Goal: Information Seeking & Learning: Learn about a topic

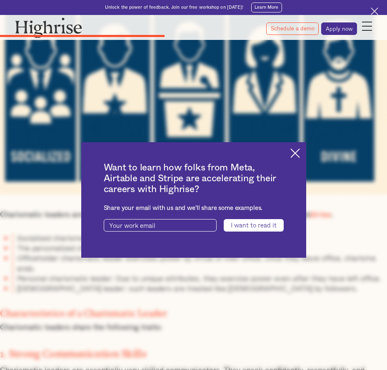
scroll to position [2062, 0]
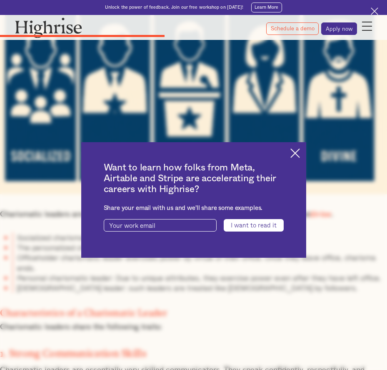
click at [292, 151] on div "Want to learn how folks from Meta, Airtable and Stripe are accelerating their c…" at bounding box center [193, 200] width 225 height 116
click at [298, 154] on img at bounding box center [295, 154] width 10 height 10
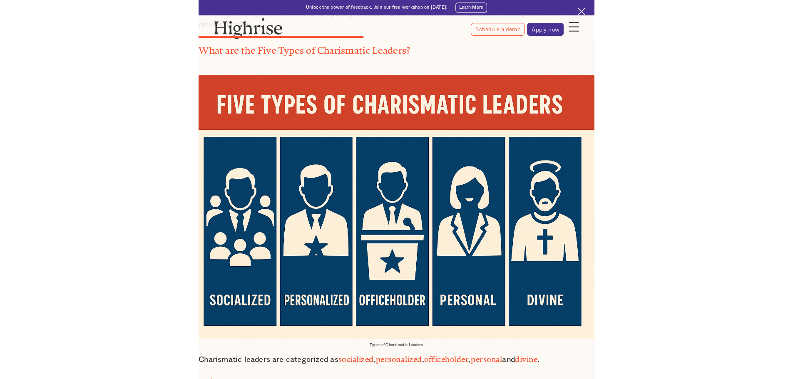
scroll to position [1896, 0]
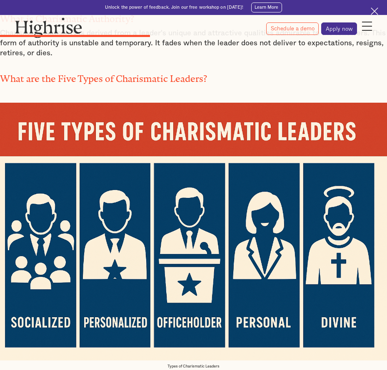
drag, startPoint x: 21, startPoint y: 69, endPoint x: 51, endPoint y: 92, distance: 37.2
click at [75, 116] on div at bounding box center [193, 224] width 387 height 273
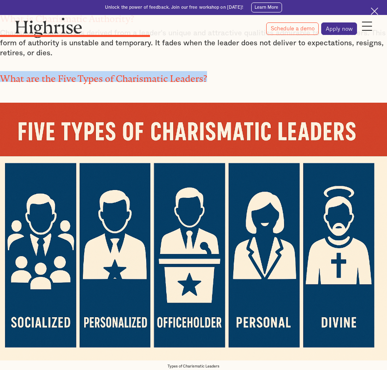
drag, startPoint x: 203, startPoint y: 57, endPoint x: -1, endPoint y: 60, distance: 204.8
copy h2 "What are the Five Types of Charismatic Leaders?"
click at [223, 88] on div at bounding box center [193, 224] width 387 height 273
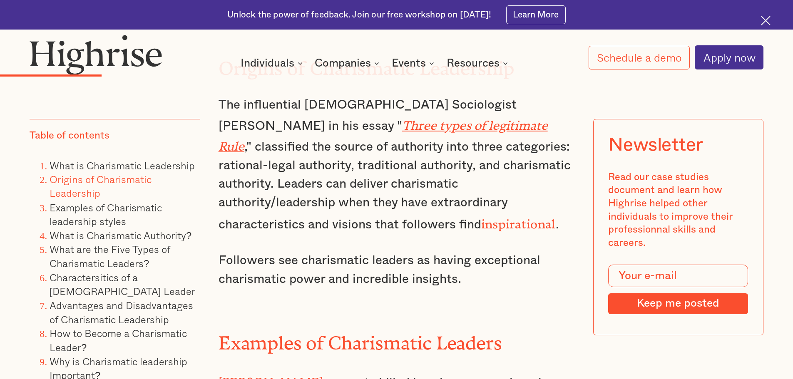
click at [208, 73] on div at bounding box center [396, 74] width 793 height 10
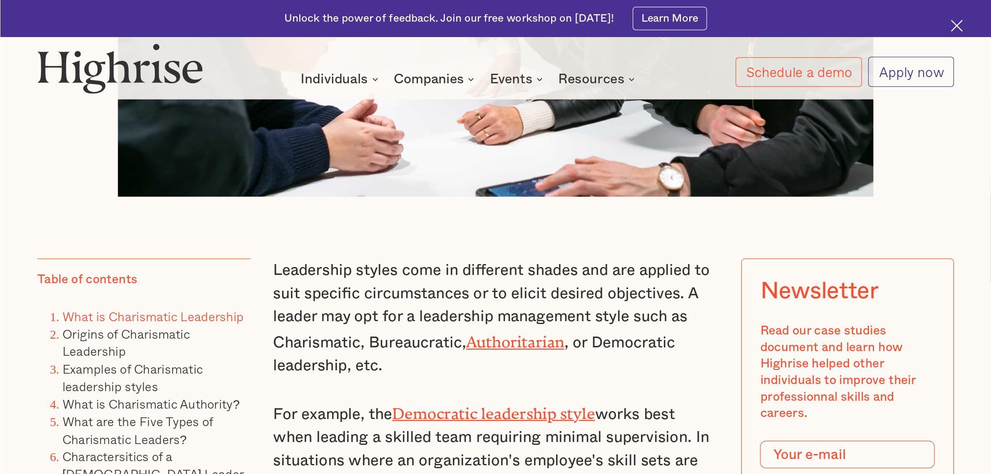
scroll to position [624, 0]
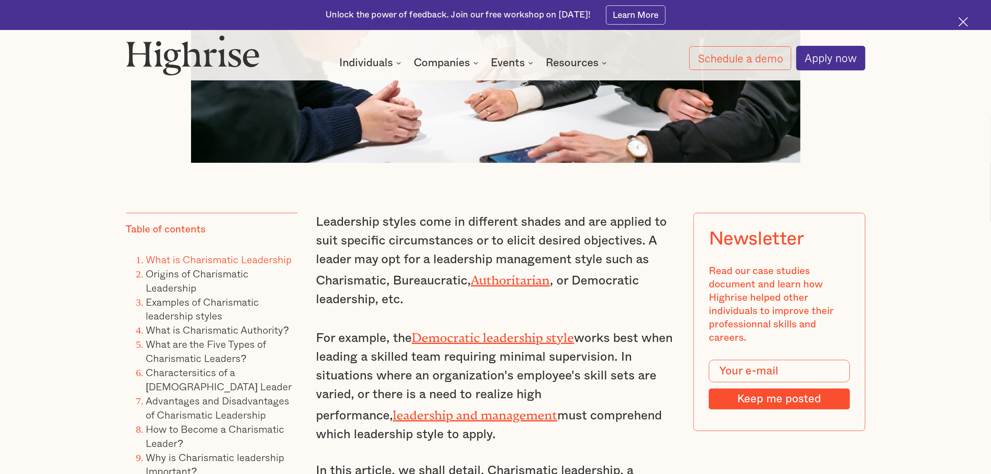
drag, startPoint x: 757, startPoint y: 2, endPoint x: 521, endPoint y: 303, distance: 382.1
click at [386, 303] on p "Leadership styles come in different shades and are applied to suit specific cir…" at bounding box center [495, 261] width 359 height 96
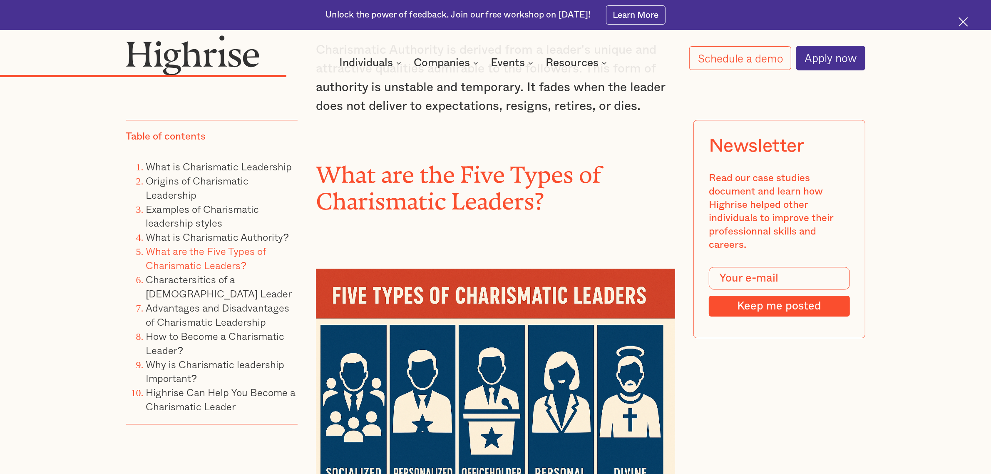
scroll to position [3225, 0]
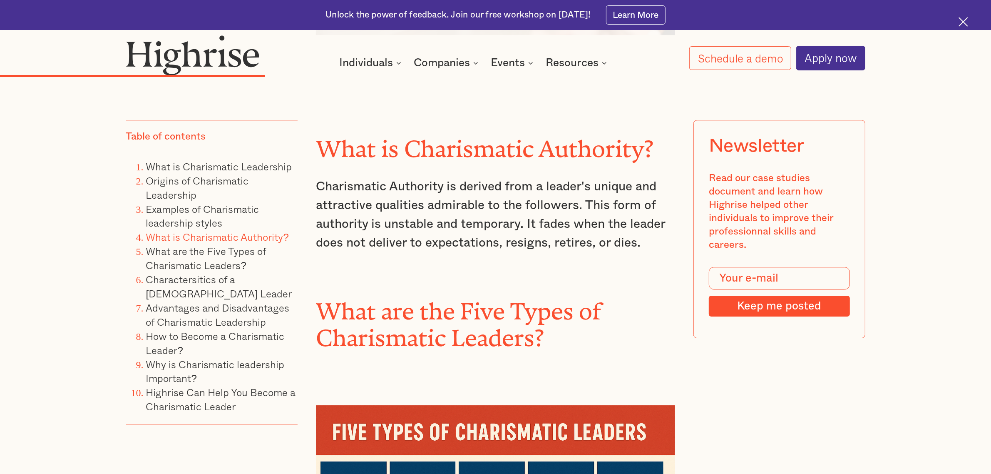
drag, startPoint x: 321, startPoint y: 293, endPoint x: 642, endPoint y: 421, distance: 345.5
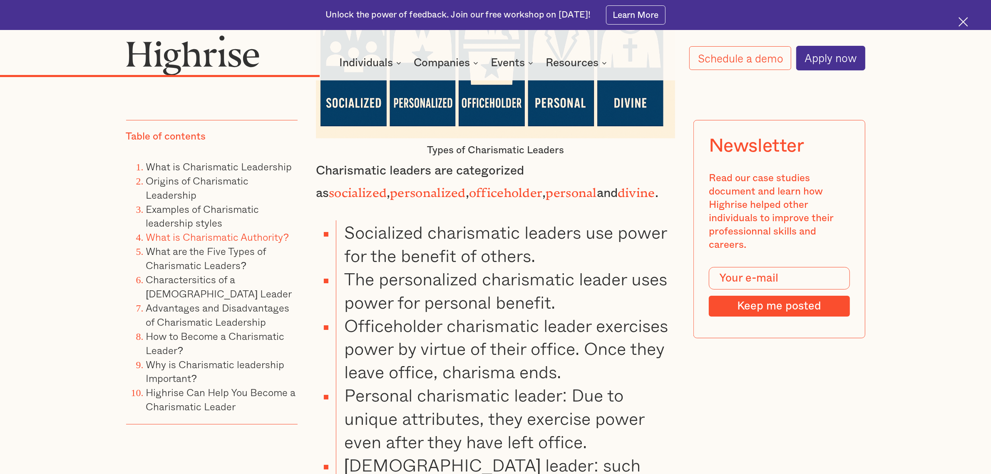
scroll to position [3745, 0]
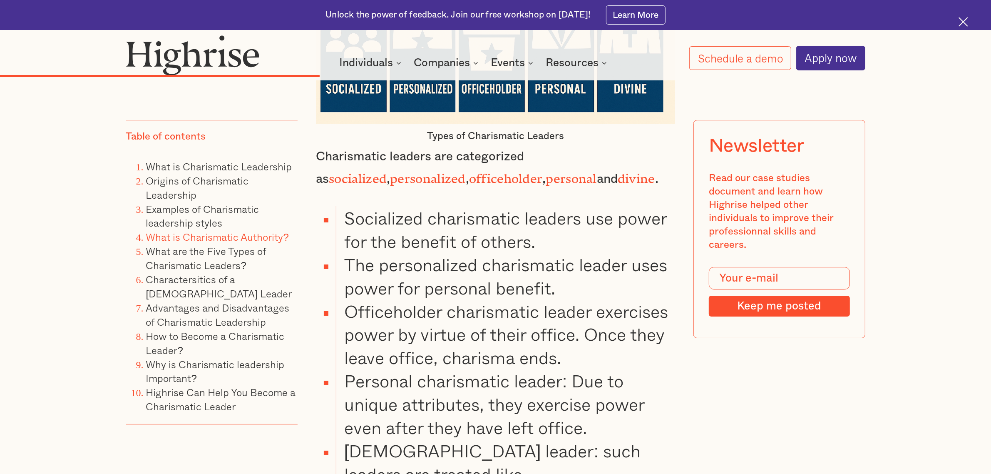
drag, startPoint x: 444, startPoint y: 414, endPoint x: 385, endPoint y: 393, distance: 62.8
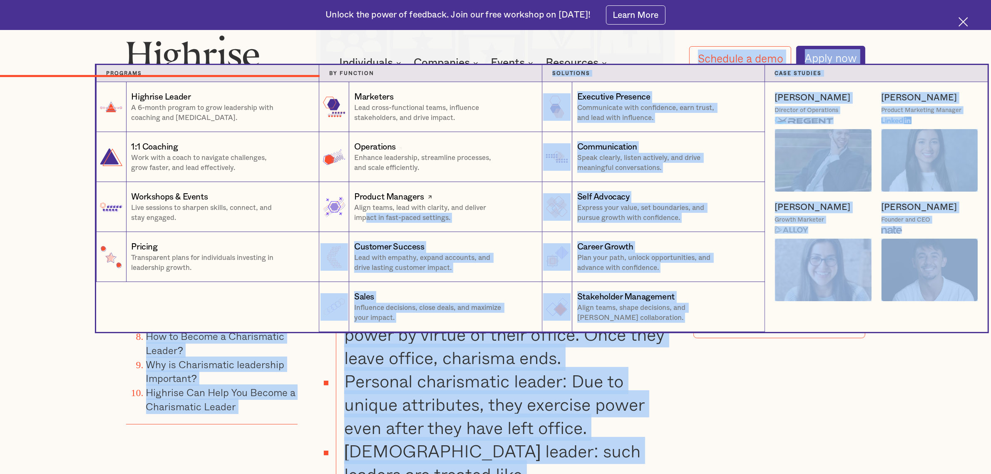
drag, startPoint x: 664, startPoint y: 400, endPoint x: 367, endPoint y: 228, distance: 343.8
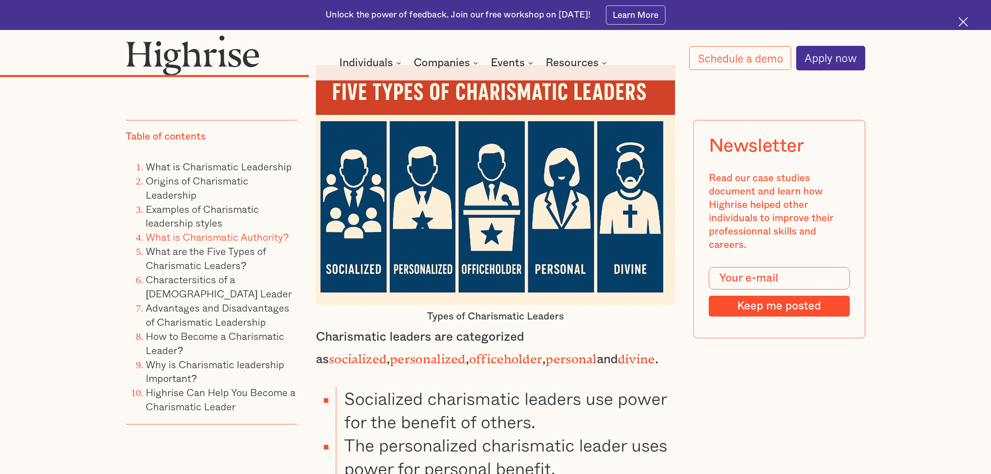
scroll to position [3485, 0]
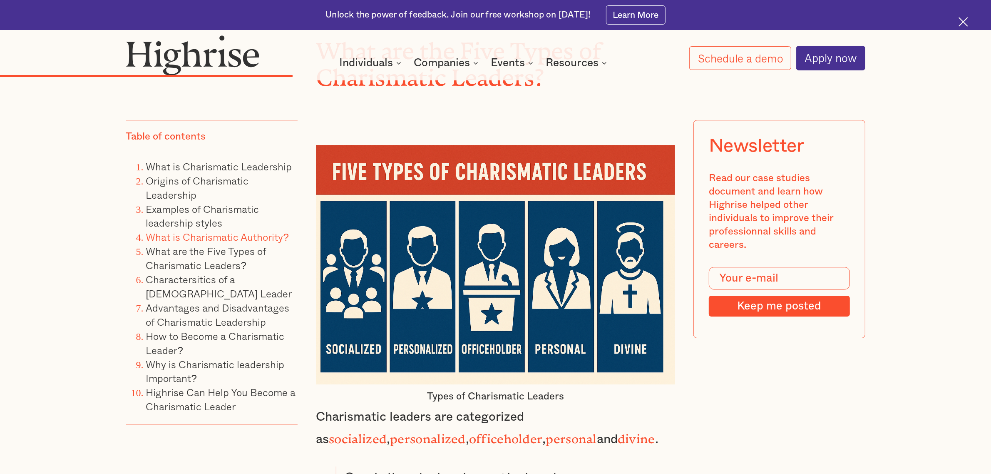
click at [386, 49] on div "How It Works Individuals Programs 1 Highrise Leader A 6-month program to grow l…" at bounding box center [495, 52] width 799 height 35
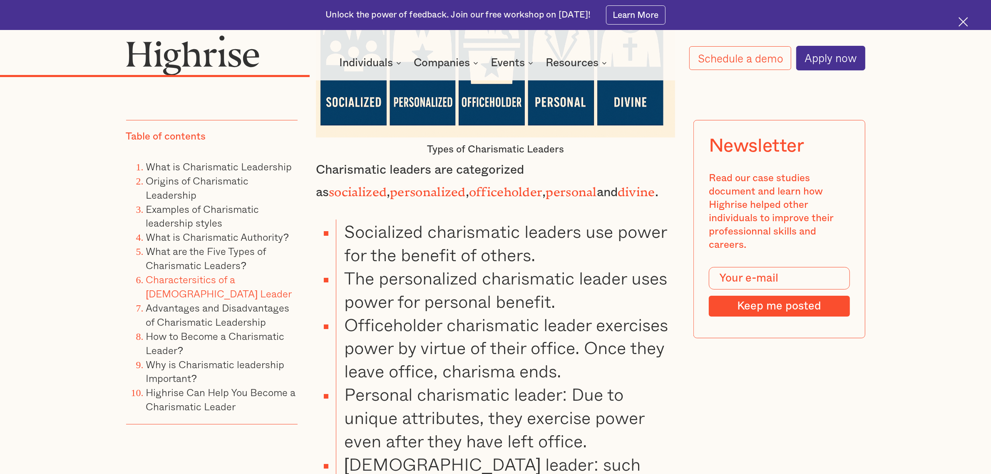
scroll to position [3641, 0]
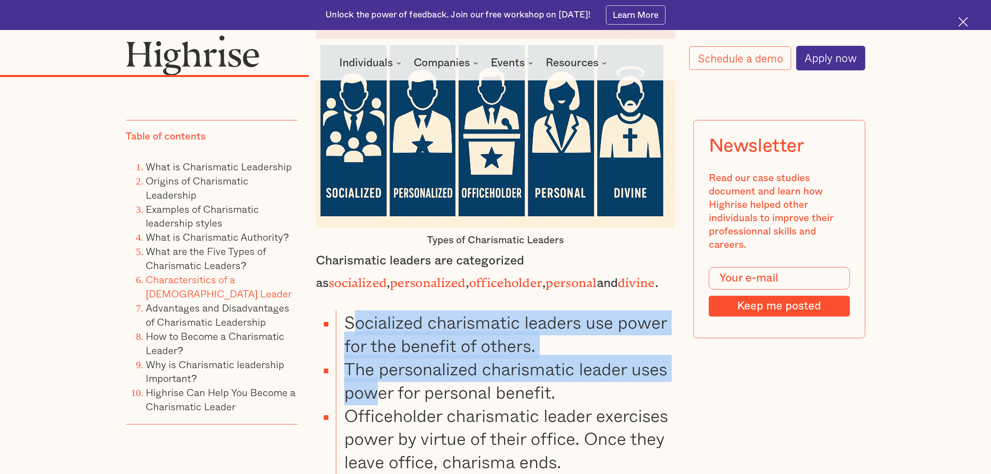
drag, startPoint x: 350, startPoint y: 239, endPoint x: 377, endPoint y: 304, distance: 69.9
click at [377, 310] on ul "Socialized charismatic leaders use power for the benefit of others. The persona…" at bounding box center [488, 461] width 374 height 302
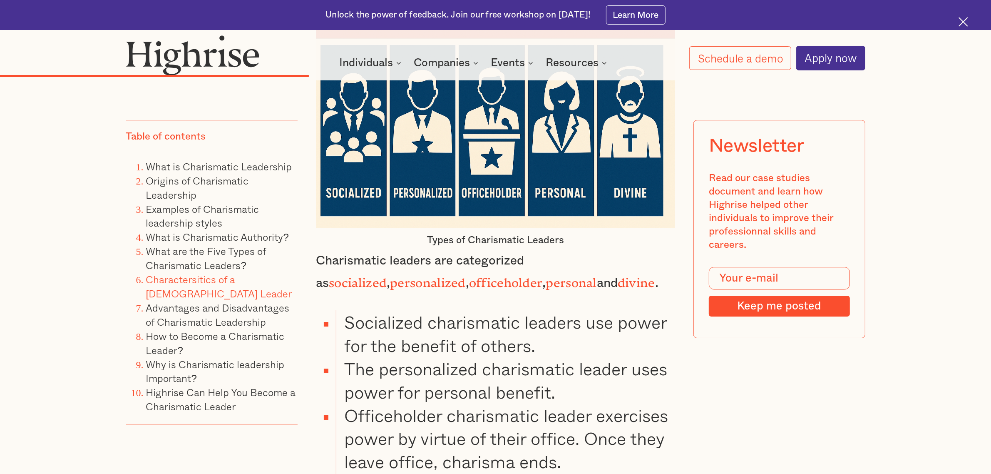
click at [340, 310] on li "Socialized charismatic leaders use power for the benefit of others." at bounding box center [505, 333] width 339 height 47
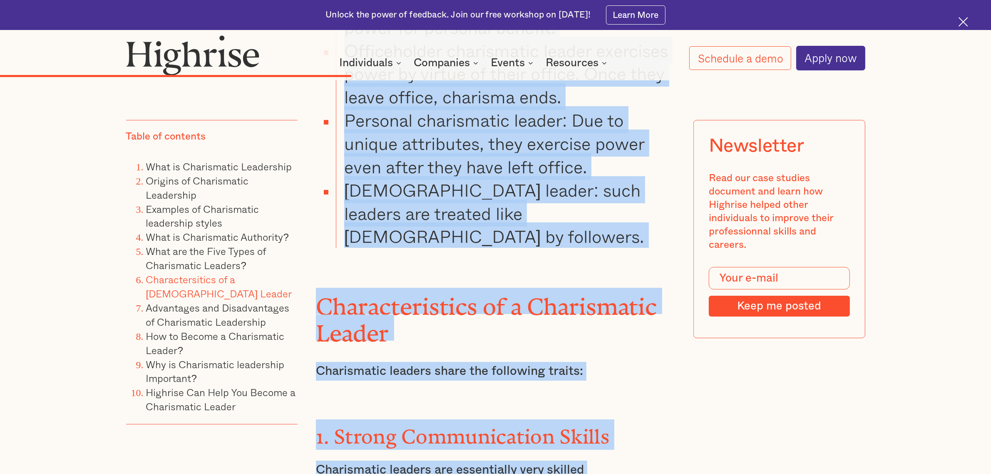
scroll to position [4082, 0]
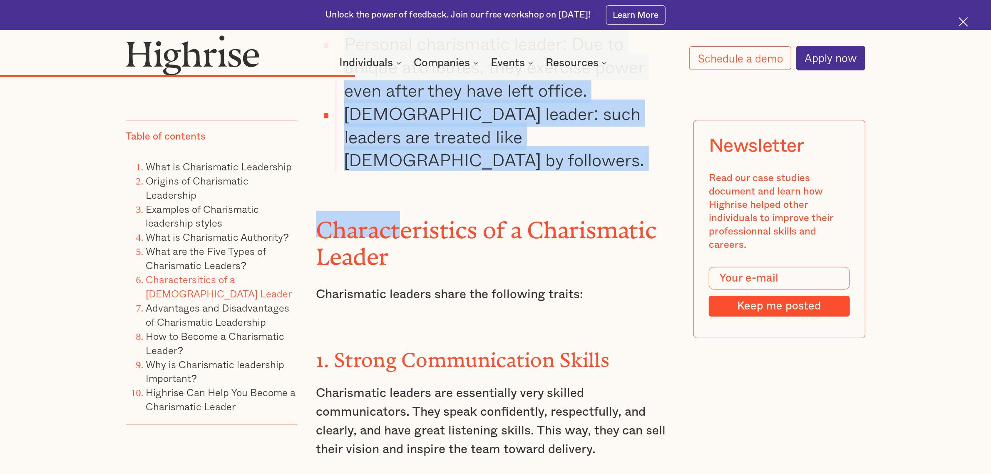
drag, startPoint x: 342, startPoint y: 243, endPoint x: 424, endPoint y: 181, distance: 101.6
click at [386, 164] on div "What is Charismatic Authority? Charismatic Authority is derived from a leader's…" at bounding box center [495, 346] width 359 height 2227
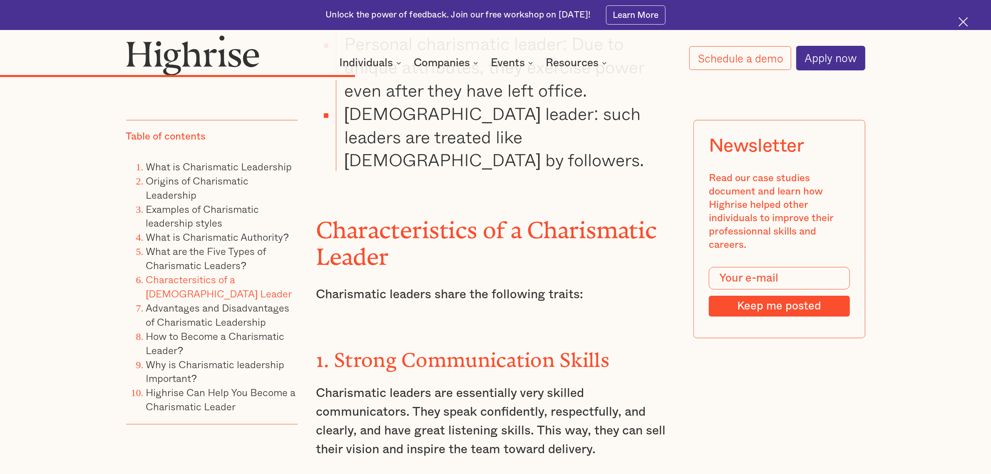
click at [386, 165] on div "What is Charismatic Authority? Charismatic Authority is derived from a leader's…" at bounding box center [495, 346] width 359 height 2227
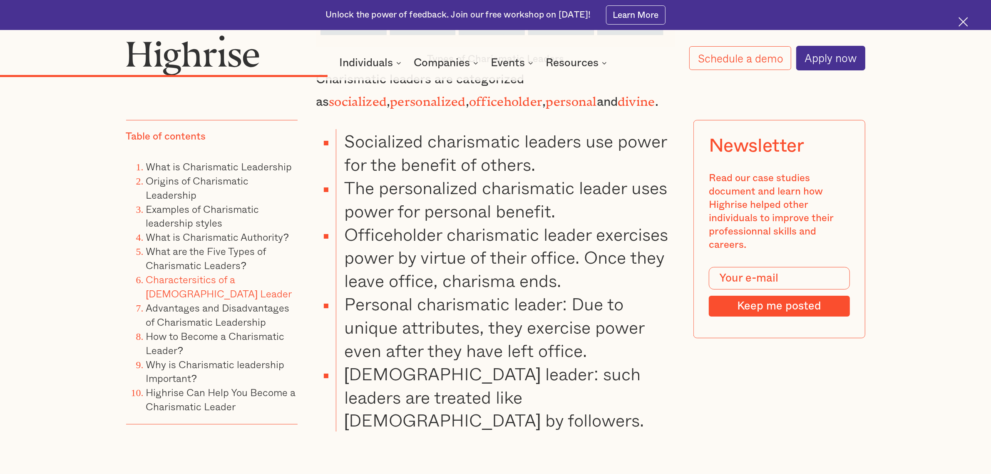
scroll to position [3770, 0]
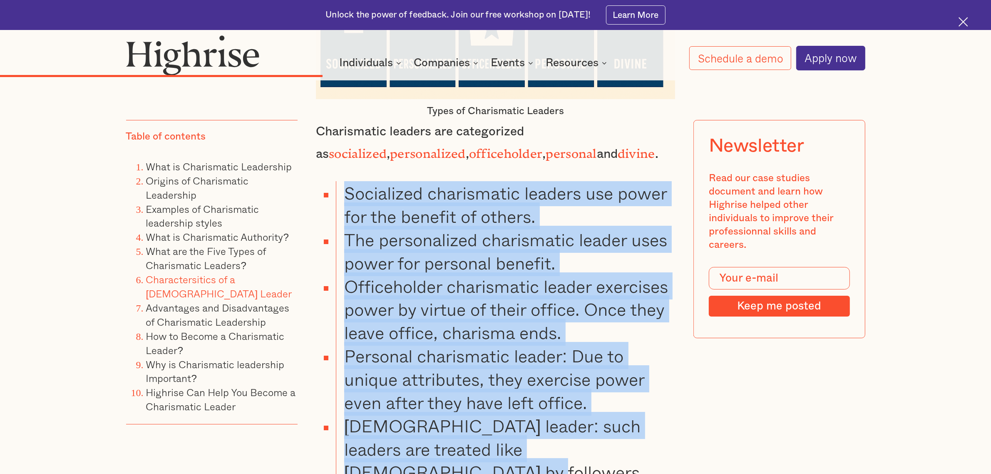
drag, startPoint x: 655, startPoint y: 371, endPoint x: 341, endPoint y: 113, distance: 406.3
click at [341, 181] on ul "Socialized charismatic leaders use power for the benefit of others. The persona…" at bounding box center [488, 332] width 374 height 302
copy ul "Socialized charismatic leaders use power for the benefit of others. The persona…"
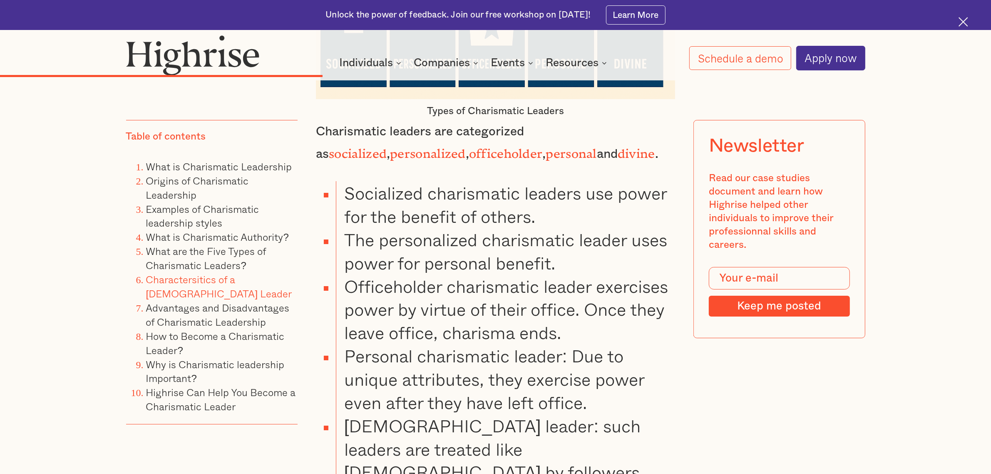
click at [386, 122] on div "Newsletter Read our case studies document and learn how Highrise helped other i…" at bounding box center [779, 229] width 172 height 218
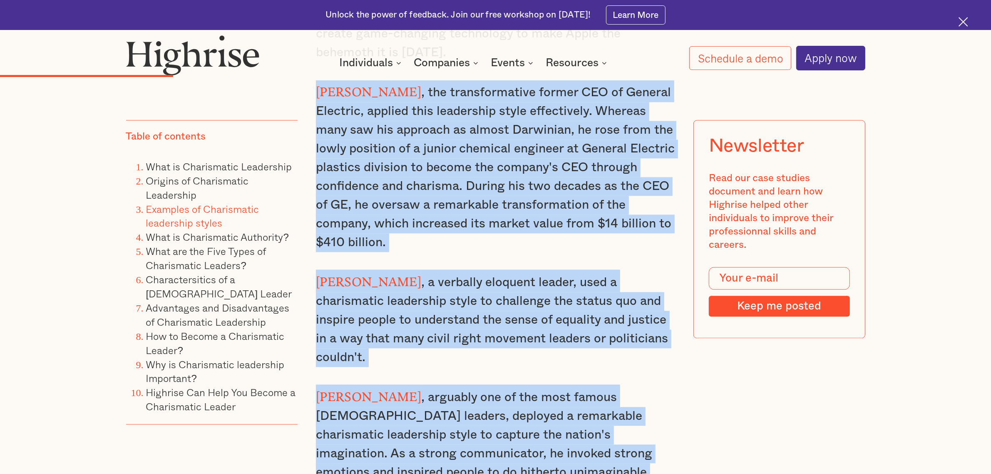
scroll to position [2486, 0]
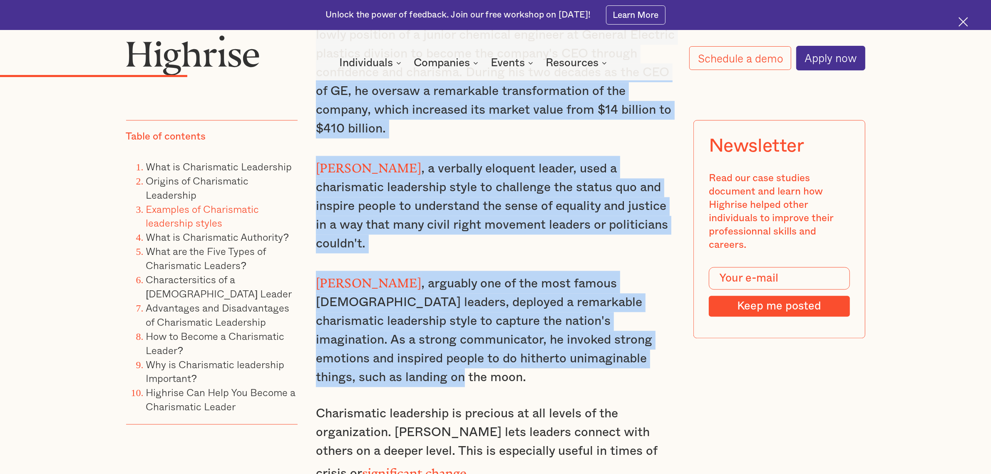
drag, startPoint x: 318, startPoint y: 101, endPoint x: 562, endPoint y: 275, distance: 300.0
copy div "Lore Ipsum , dol sitametconsect adipis ELI se Doeiusm Temporin, utlabor etdo ma…"
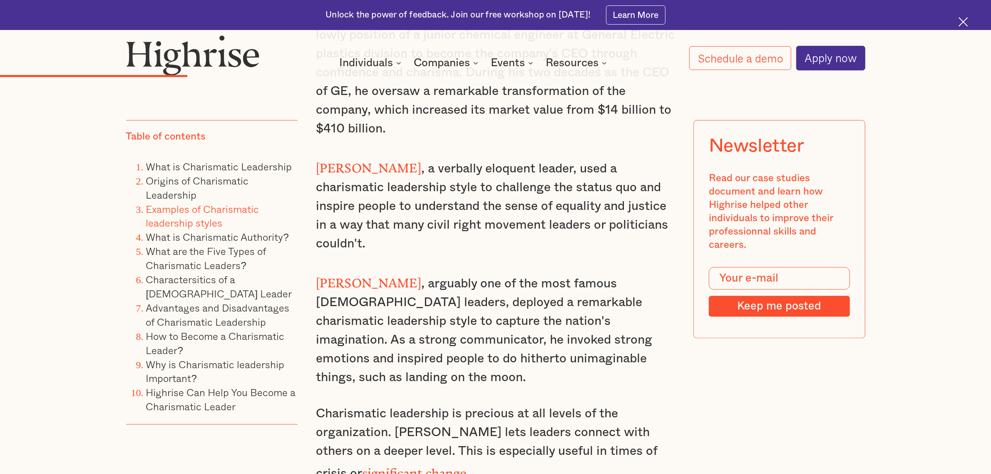
click at [229, 302] on link "Advantages and Disadvantages of Charismatic Leadership" at bounding box center [218, 315] width 144 height 30
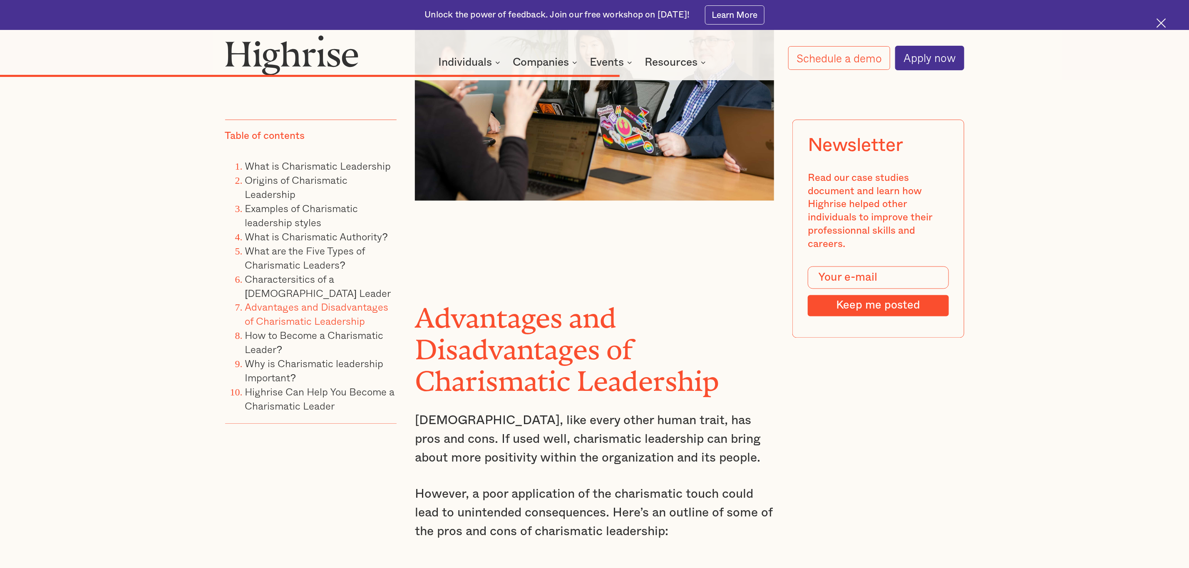
scroll to position [5924, 0]
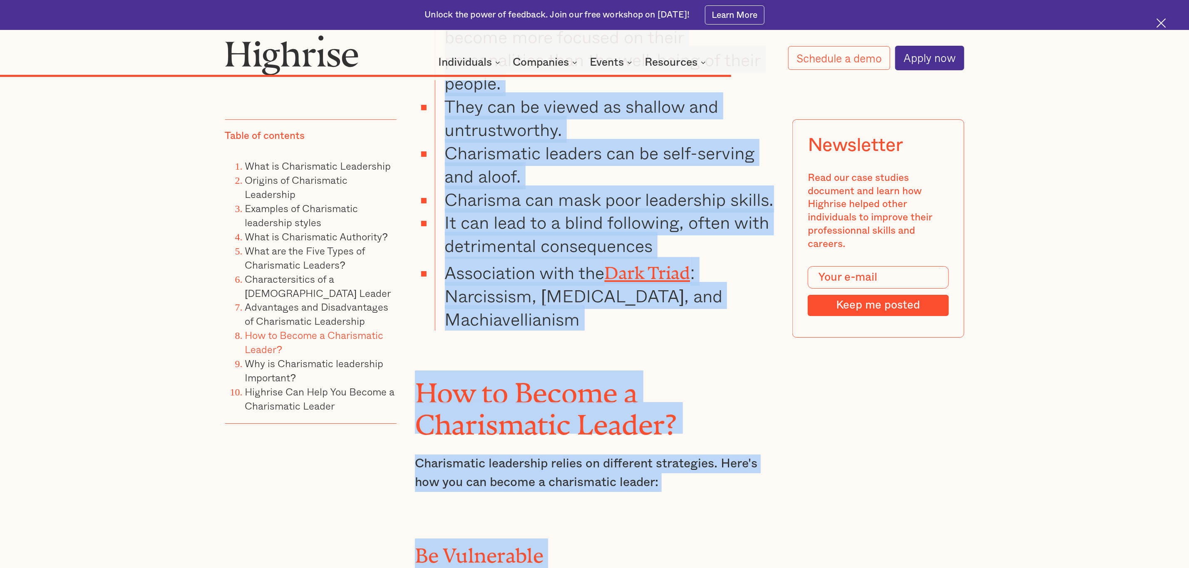
scroll to position [6802, 0]
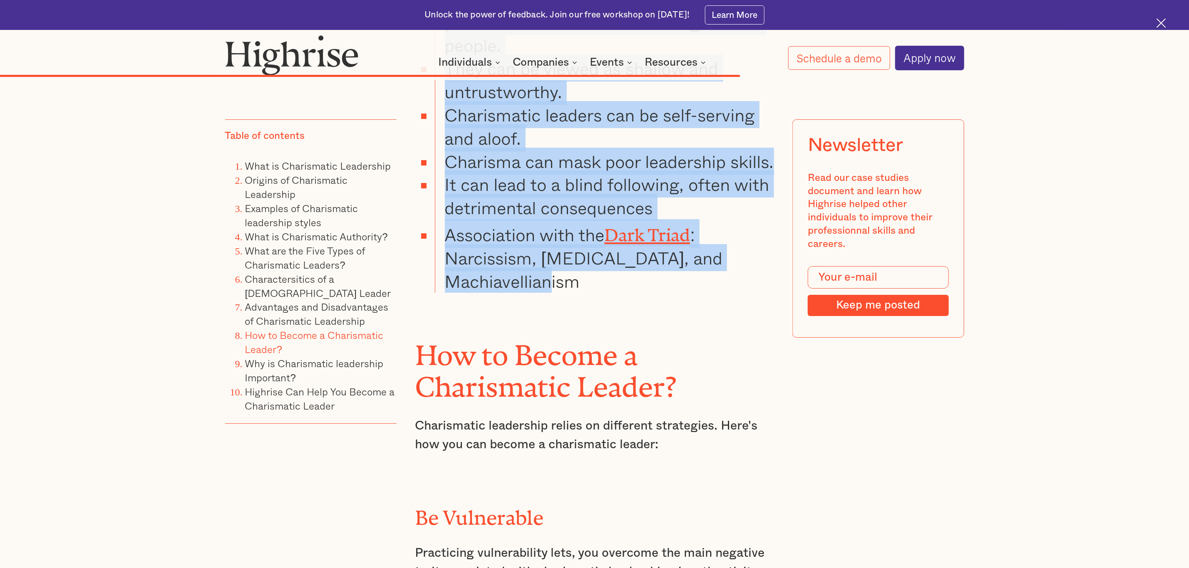
drag, startPoint x: 416, startPoint y: 104, endPoint x: 563, endPoint y: 145, distance: 153.5
copy div "Loremipsum dol Sitametconsec ad Elitseddoei Temporinci Utlabore, etdo magna ali…"
click at [386, 333] on h2 "How to Become a Charismatic Leader?" at bounding box center [594, 364] width 359 height 63
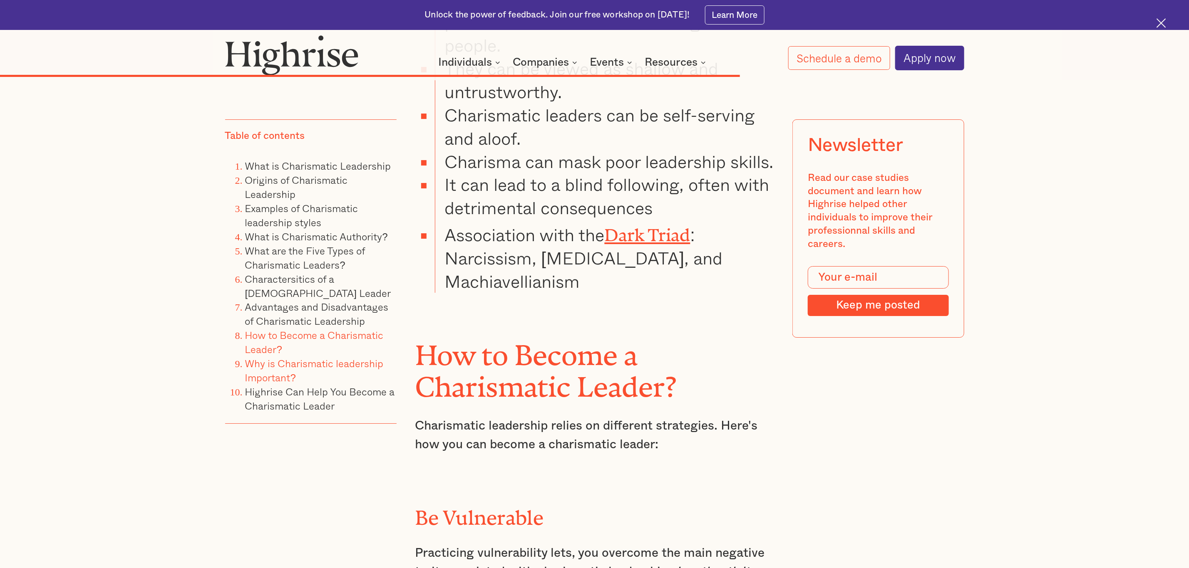
click at [292, 362] on link "Why is Charismatic leadership Important?" at bounding box center [314, 371] width 139 height 30
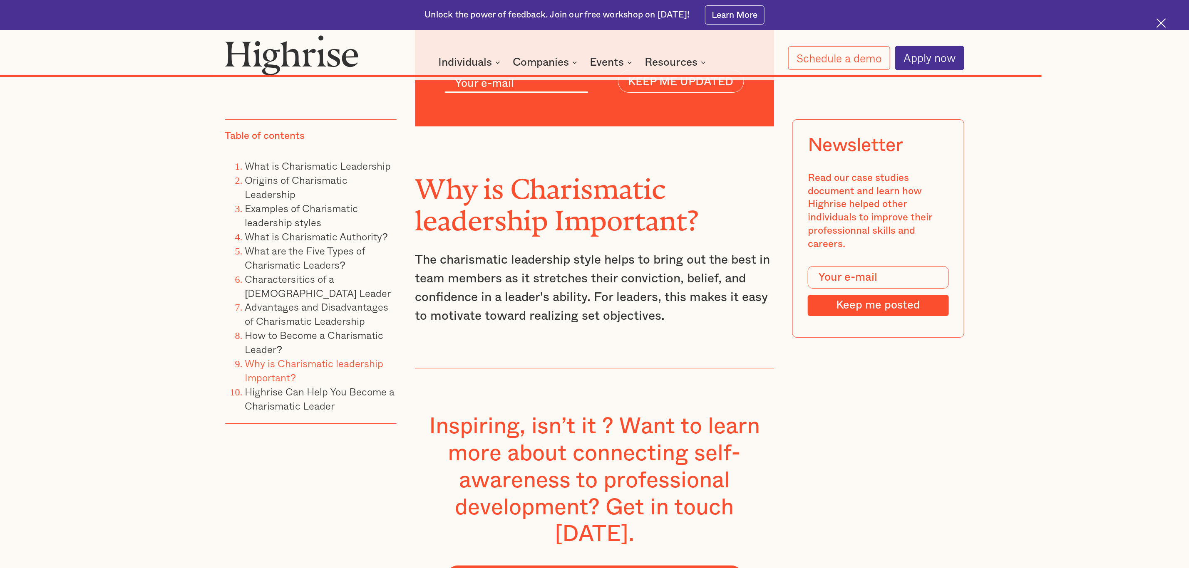
scroll to position [9196, 0]
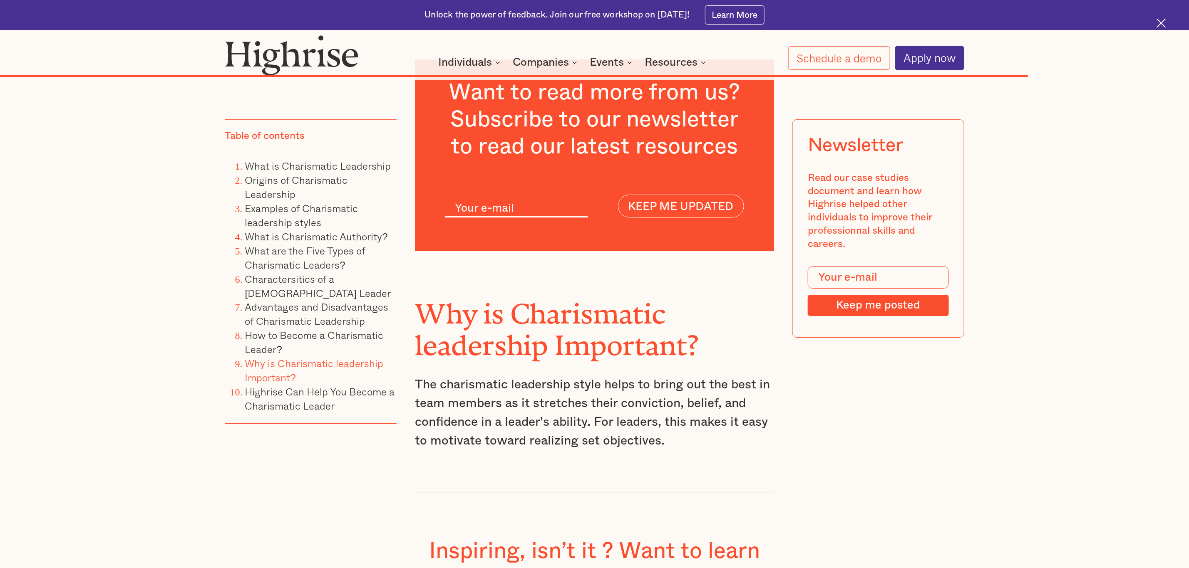
drag, startPoint x: 673, startPoint y: 322, endPoint x: 424, endPoint y: 172, distance: 290.5
click at [386, 251] on div "Why is Charismatic leadership Important? The charismatic leadership style helps…" at bounding box center [594, 359] width 359 height 217
copy div "Why is Charismatic leadership Important? The charismatic leadership style helps…"
click at [304, 370] on li "Highrise Can Help You Become a Charismatic Leader" at bounding box center [321, 399] width 152 height 28
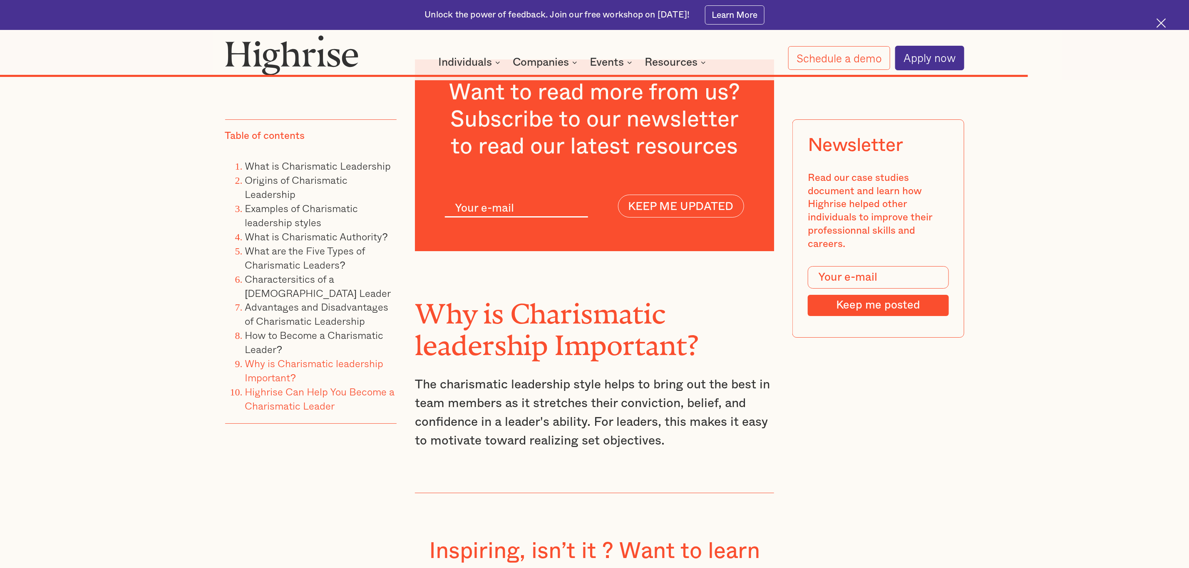
click at [356, 370] on link "Highrise Can Help You Become a Charismatic Leader" at bounding box center [320, 399] width 150 height 30
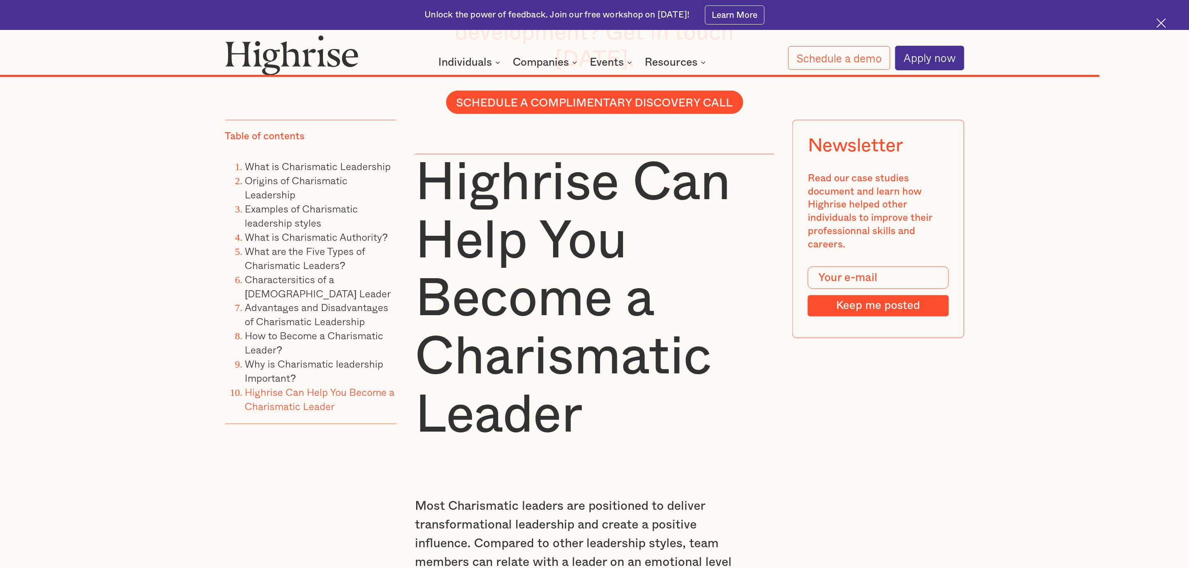
scroll to position [9799, 0]
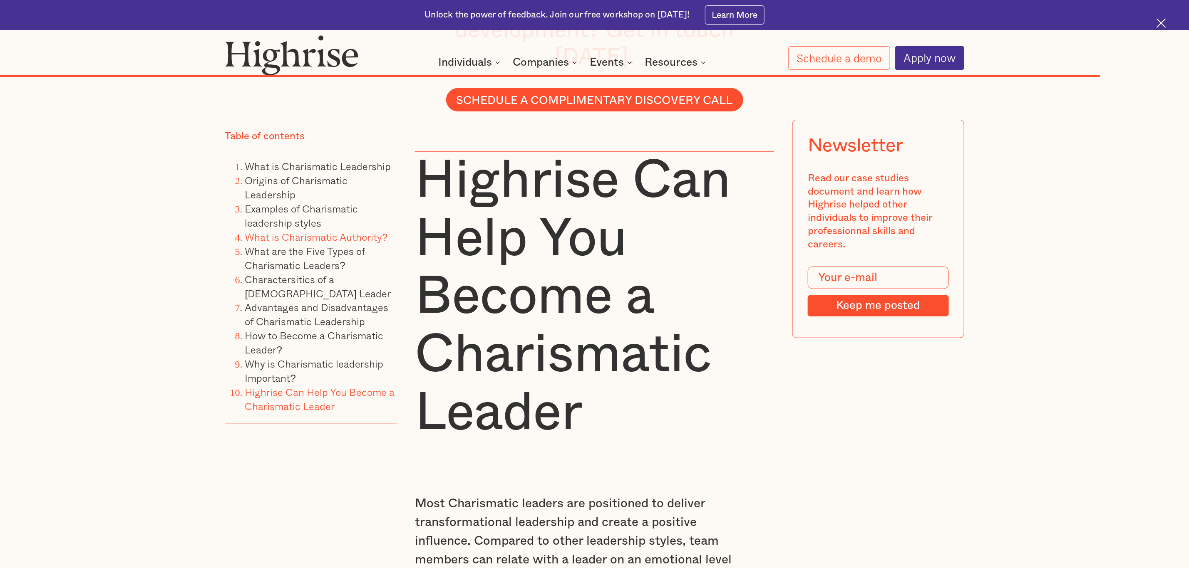
click at [318, 240] on link "What is Charismatic Authority?" at bounding box center [316, 236] width 143 height 15
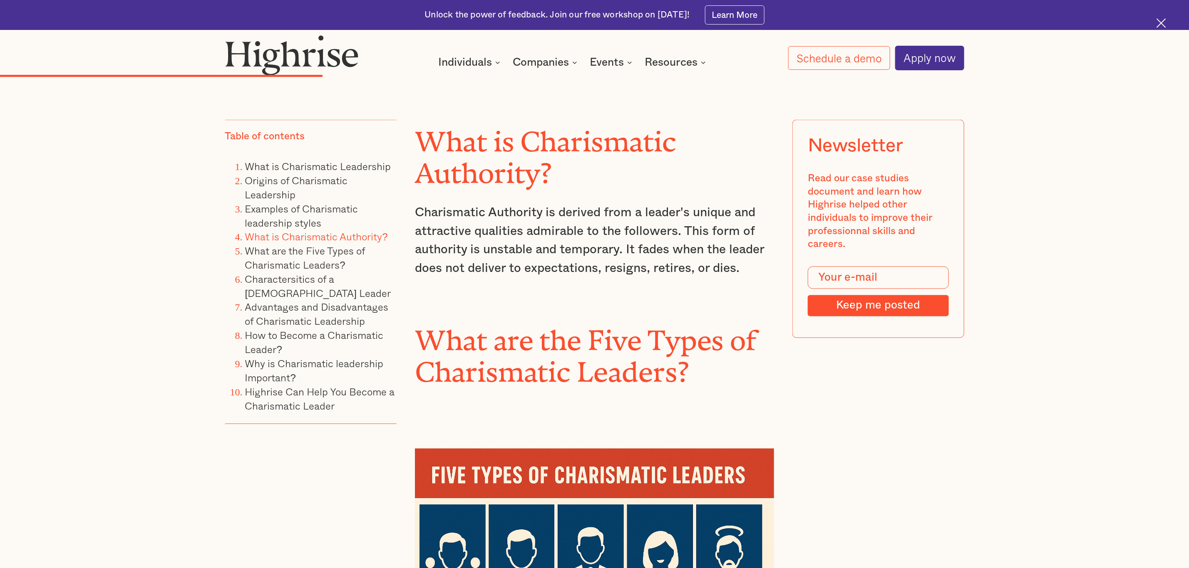
scroll to position [3268, 0]
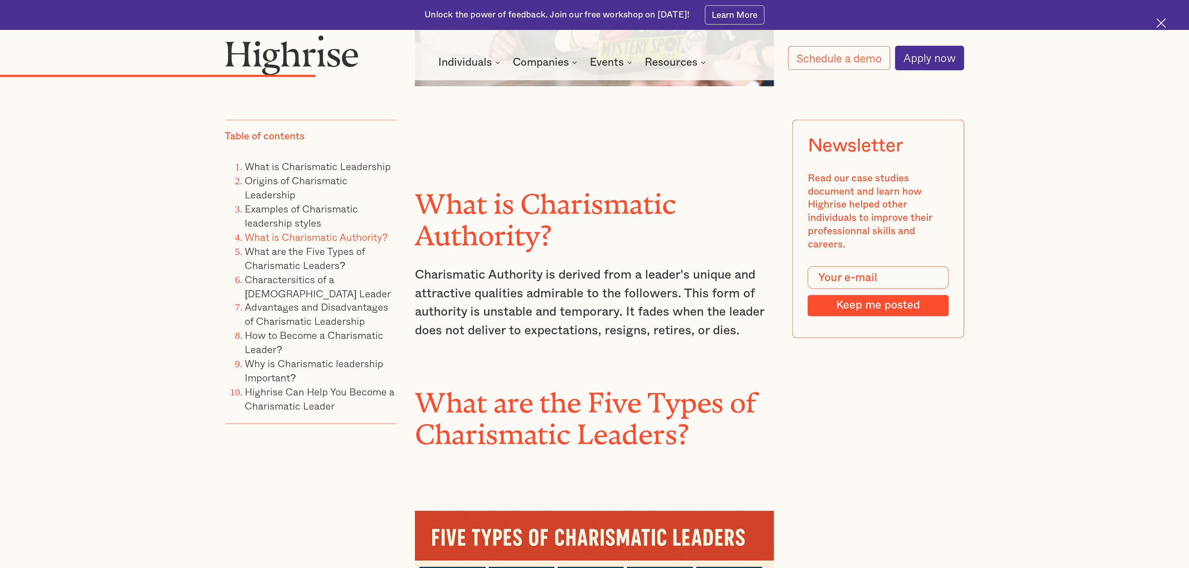
drag, startPoint x: 419, startPoint y: 122, endPoint x: 742, endPoint y: 255, distance: 349.5
copy div "What is Charismatic Authority? Charismatic Authority is derived from a leader's…"
click at [330, 370] on link "Highrise Can Help You Become a Charismatic Leader" at bounding box center [320, 399] width 150 height 30
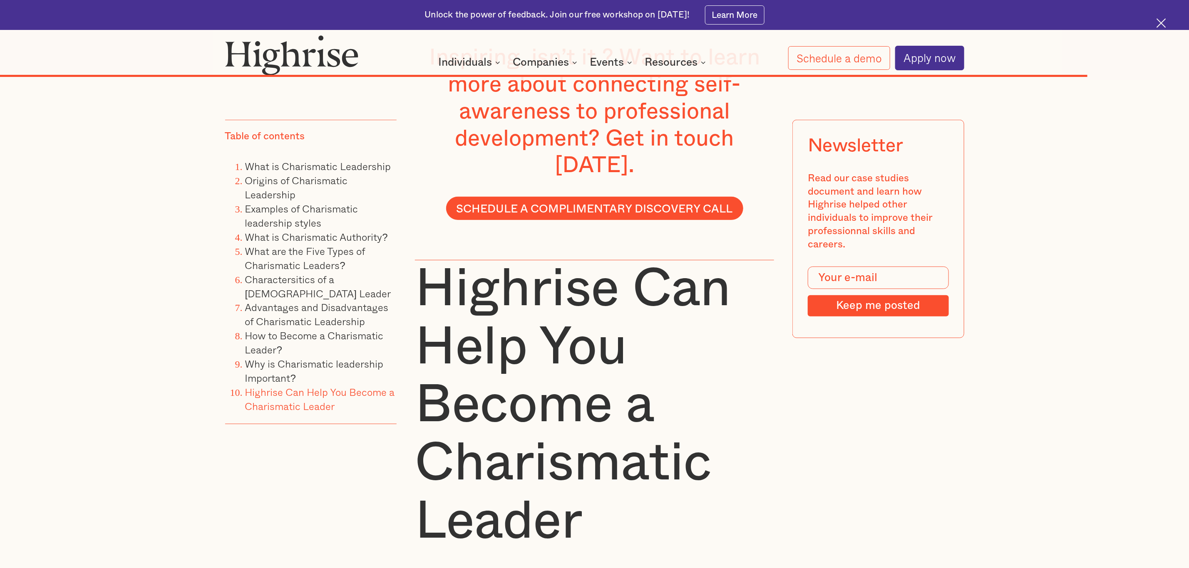
scroll to position [9487, 0]
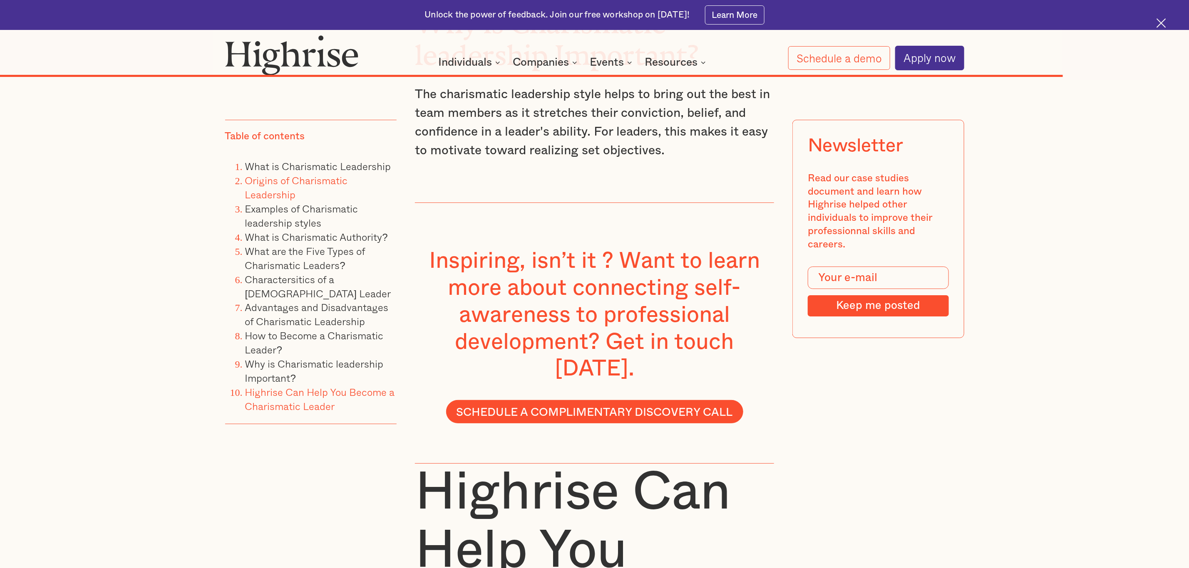
click at [288, 185] on link "Origins of Charismatic Leadership" at bounding box center [296, 188] width 103 height 30
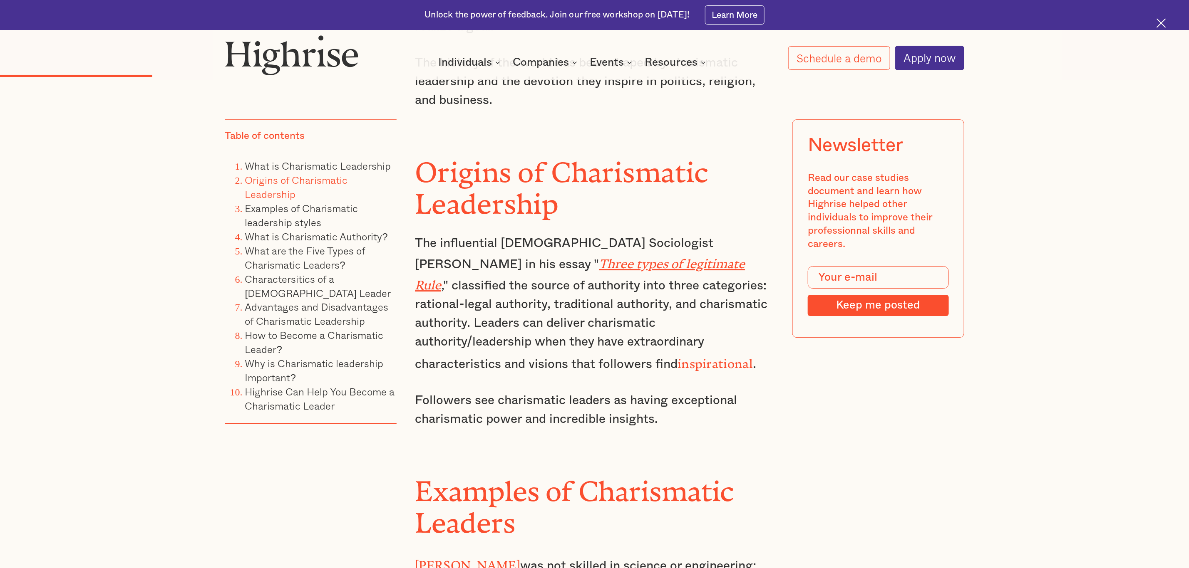
scroll to position [1861, 0]
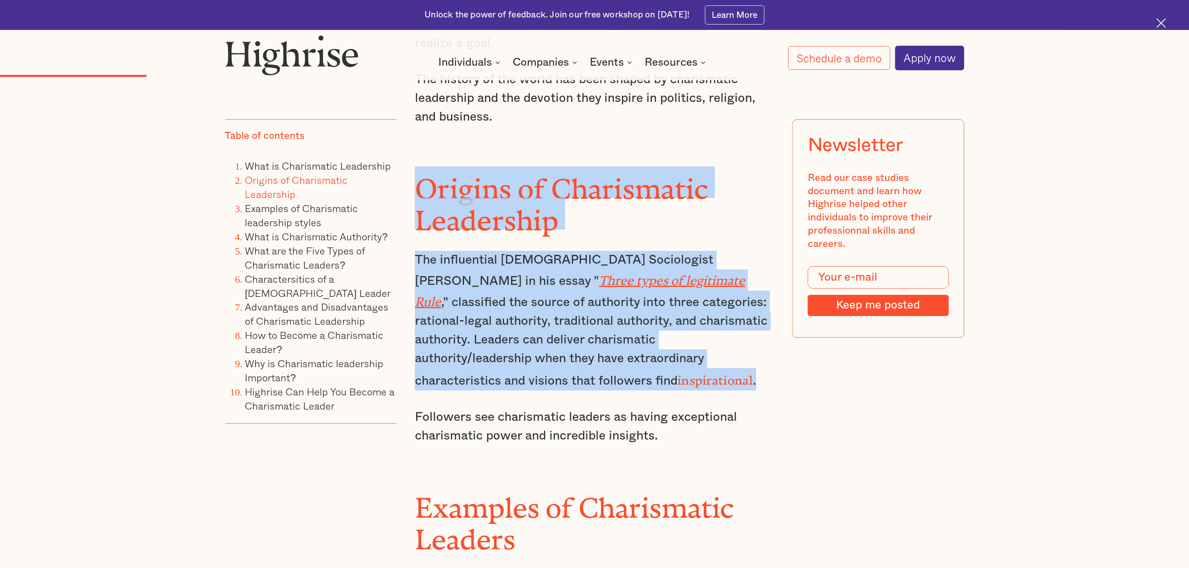
drag, startPoint x: 420, startPoint y: 164, endPoint x: 523, endPoint y: 350, distance: 212.9
click at [386, 350] on div "Leadership styles come in different shades and are applied to suit specific cir…" at bounding box center [594, 98] width 359 height 2241
copy div "Origins of Charismatic Leadership The influential [DEMOGRAPHIC_DATA] Sociologis…"
click at [301, 223] on link "Examples of Charismatic leadership styles" at bounding box center [301, 216] width 113 height 30
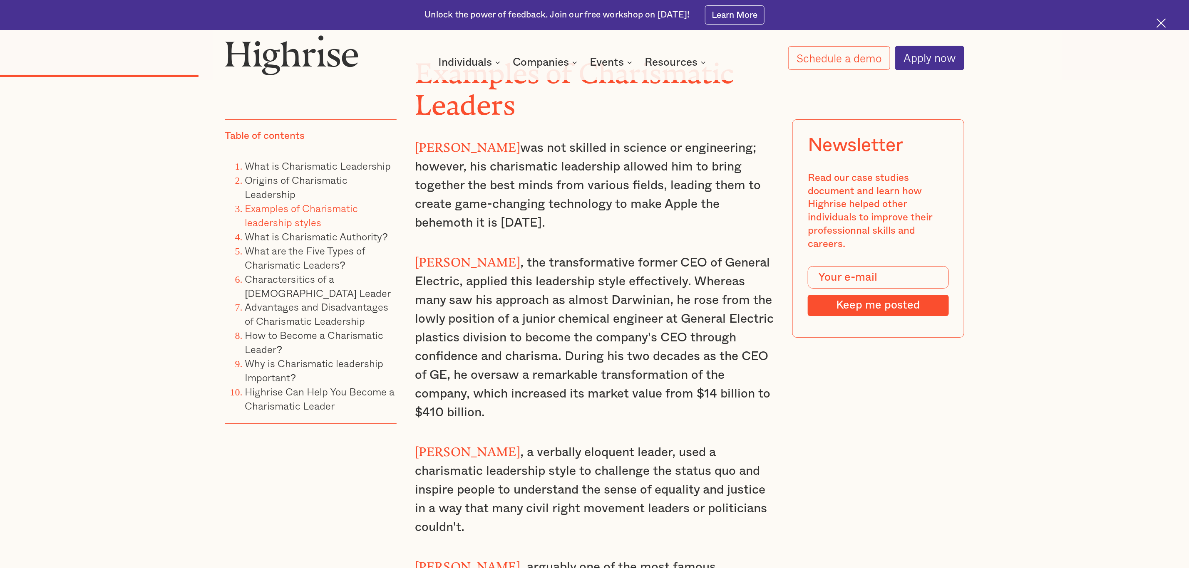
scroll to position [2297, 0]
